Goal: Find specific page/section: Find specific page/section

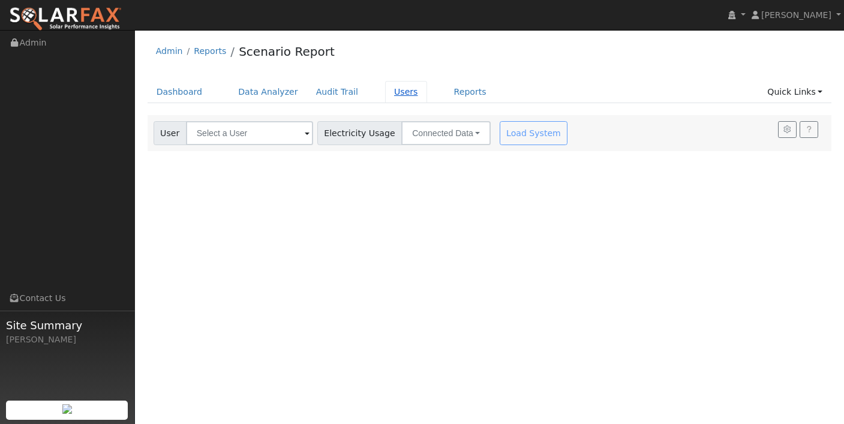
click at [389, 93] on link "Users" at bounding box center [406, 92] width 42 height 22
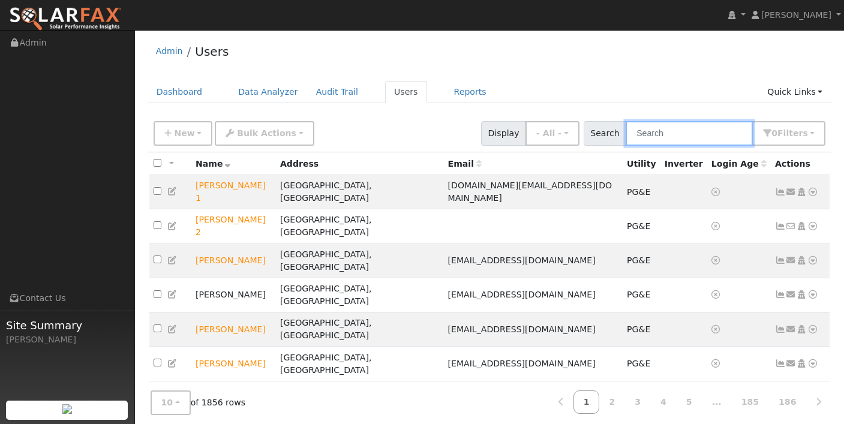
click at [694, 136] on input "text" at bounding box center [689, 133] width 127 height 25
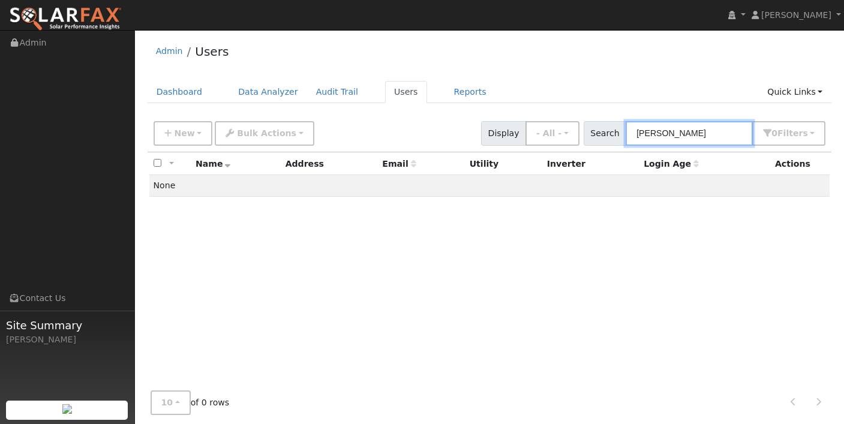
type input "bykowski"
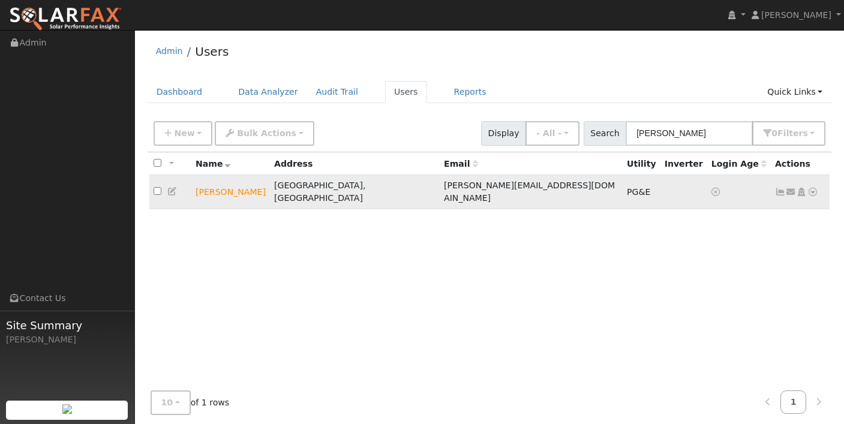
click at [236, 176] on td "Chris Bykowski" at bounding box center [230, 192] width 79 height 34
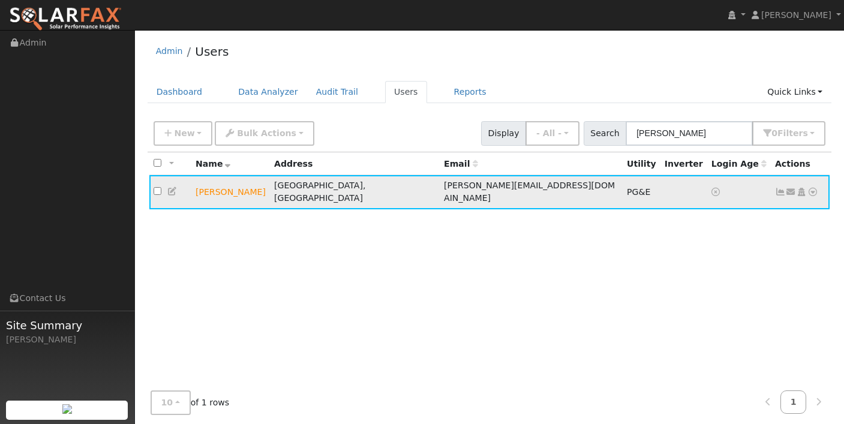
click at [233, 181] on td "Chris Bykowski" at bounding box center [230, 192] width 79 height 34
click at [783, 188] on icon at bounding box center [780, 192] width 11 height 8
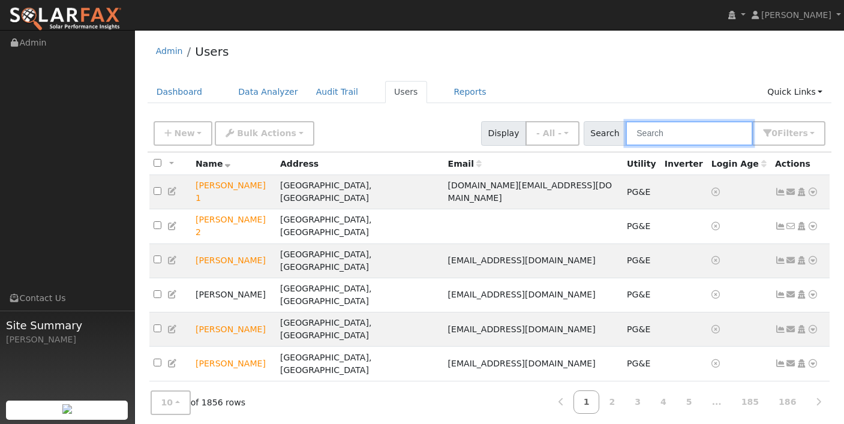
click at [649, 129] on input "text" at bounding box center [689, 133] width 127 height 25
type input "bruce wickens"
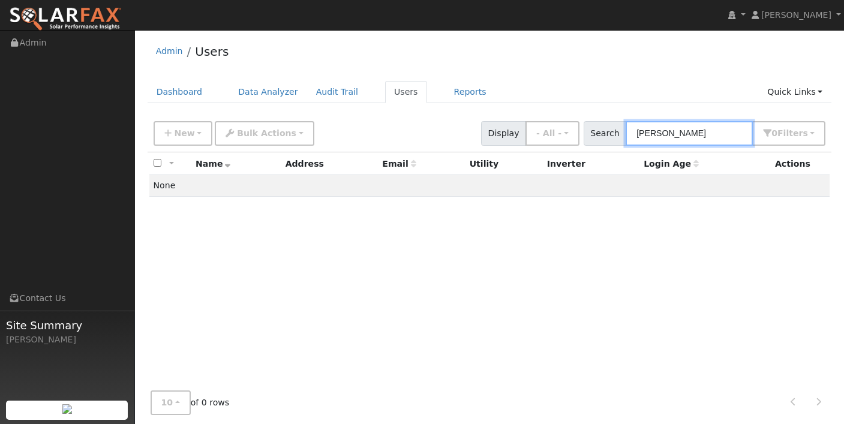
click at [688, 143] on input "bruce wickens" at bounding box center [689, 133] width 127 height 25
click at [687, 143] on input "bruce wickens" at bounding box center [689, 133] width 127 height 25
click at [687, 136] on input "bruce wickens" at bounding box center [689, 133] width 127 height 25
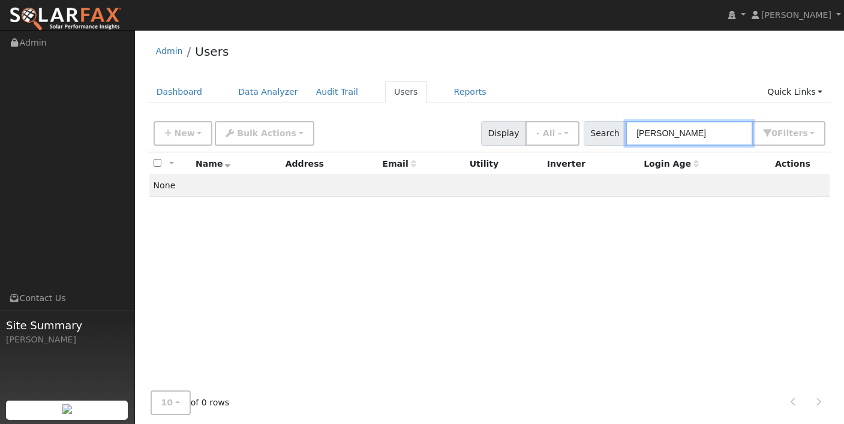
click at [687, 136] on input "bruce wickens" at bounding box center [689, 133] width 127 height 25
